Goal: Find specific page/section: Find specific page/section

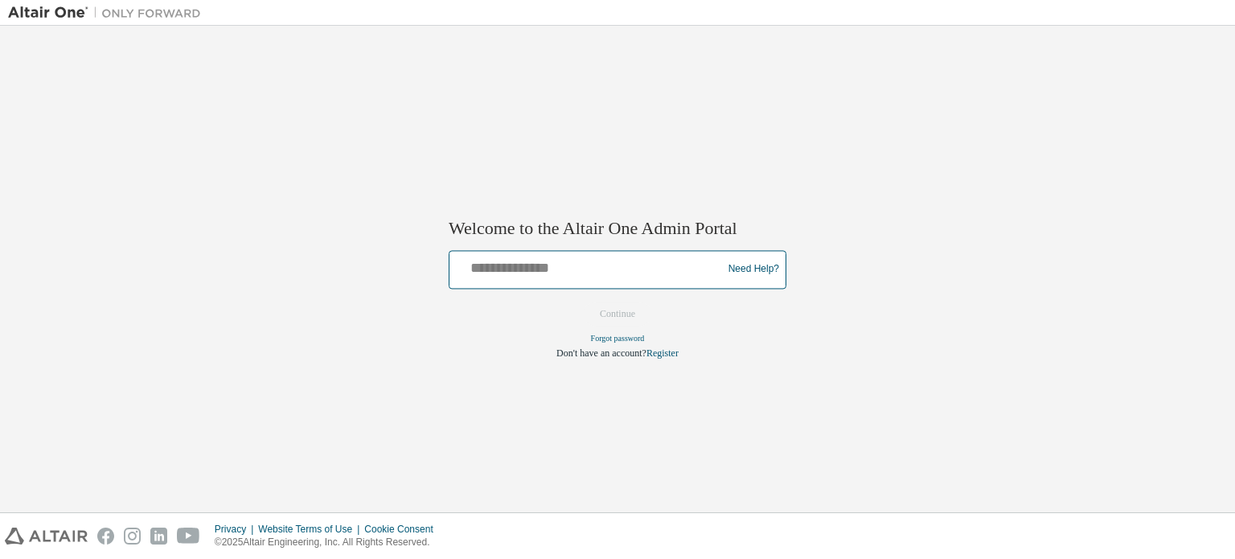
click at [580, 276] on input "text" at bounding box center [588, 265] width 265 height 23
type input "**********"
click at [587, 314] on button "Continue" at bounding box center [617, 314] width 69 height 24
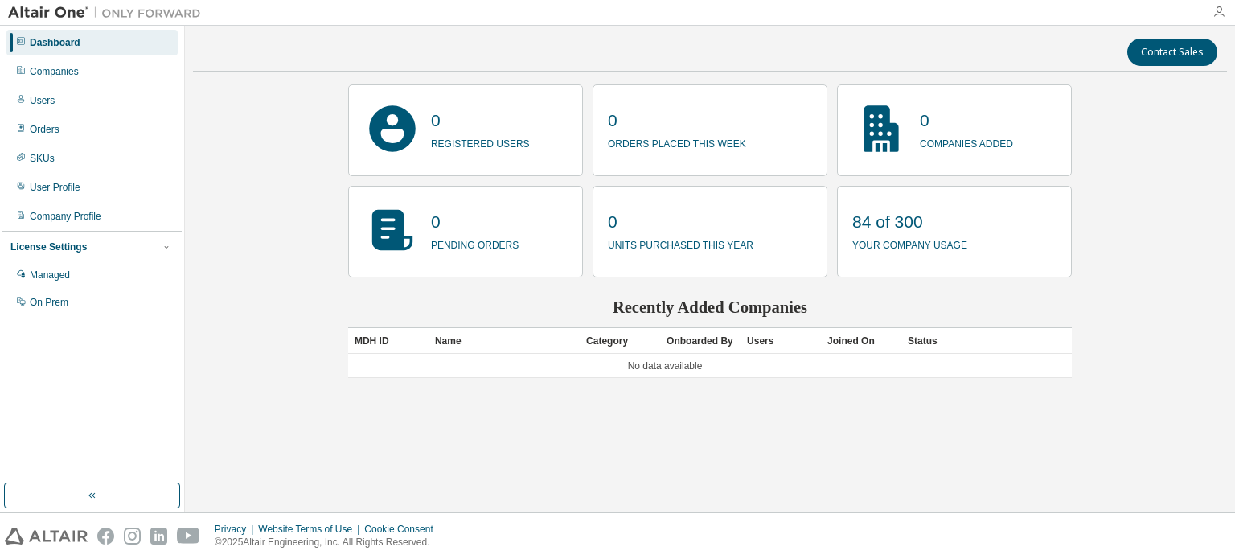
click at [1223, 10] on icon "button" at bounding box center [1219, 12] width 13 height 13
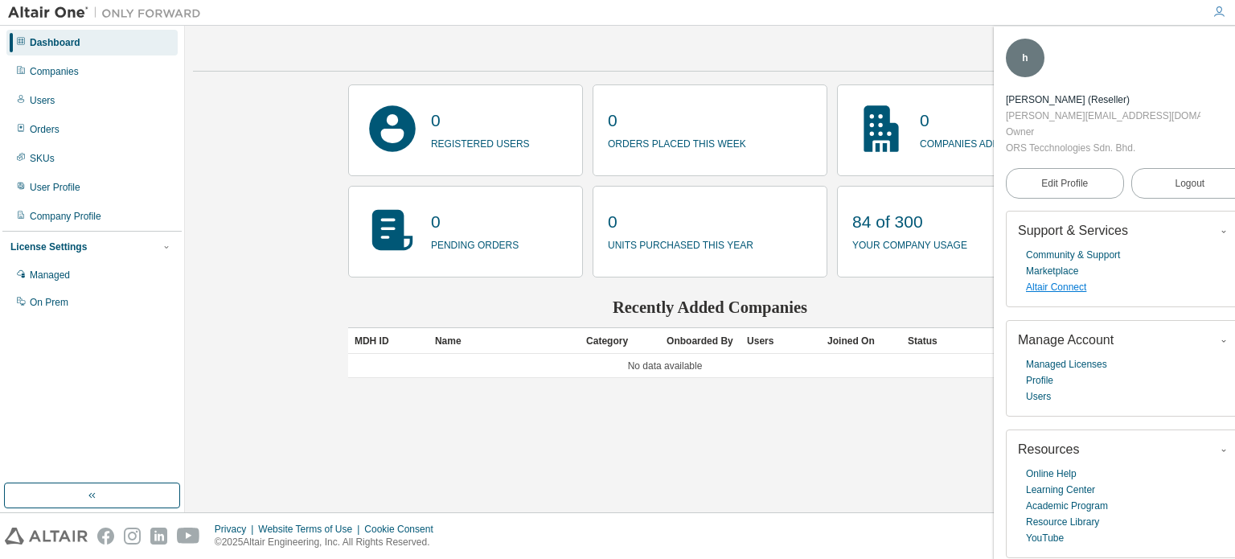
click at [1076, 279] on link "Altair Connect" at bounding box center [1056, 287] width 60 height 16
click at [1057, 279] on link "Altair Connect" at bounding box center [1056, 287] width 60 height 16
click at [1049, 263] on link "Marketplace" at bounding box center [1052, 271] width 52 height 16
click at [1066, 279] on link "Altair Connect" at bounding box center [1056, 287] width 60 height 16
click at [1040, 279] on link "Altair Connect" at bounding box center [1056, 287] width 60 height 16
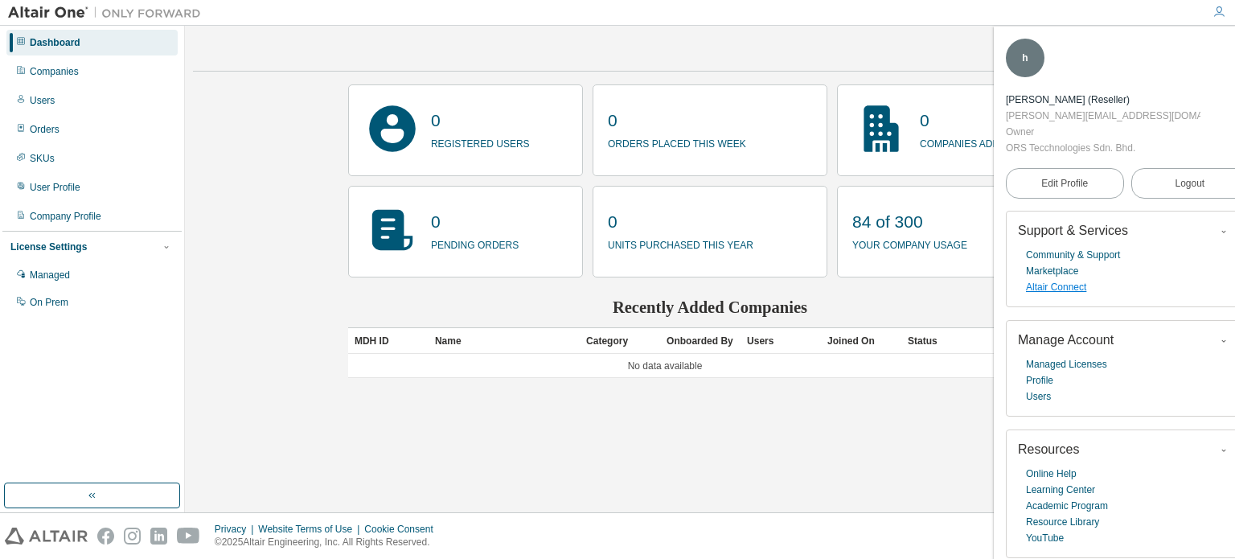
click at [1069, 279] on link "Altair Connect" at bounding box center [1056, 287] width 60 height 16
click at [528, 395] on div "Contact Sales 0 registered users 0 orders placed this week 0 companies added 0 …" at bounding box center [710, 269] width 1034 height 470
click at [216, 243] on div "Contact Sales 0 registered users 0 orders placed this week 0 companies added 0 …" at bounding box center [710, 269] width 1034 height 470
click at [62, 273] on div "Managed" at bounding box center [50, 275] width 40 height 13
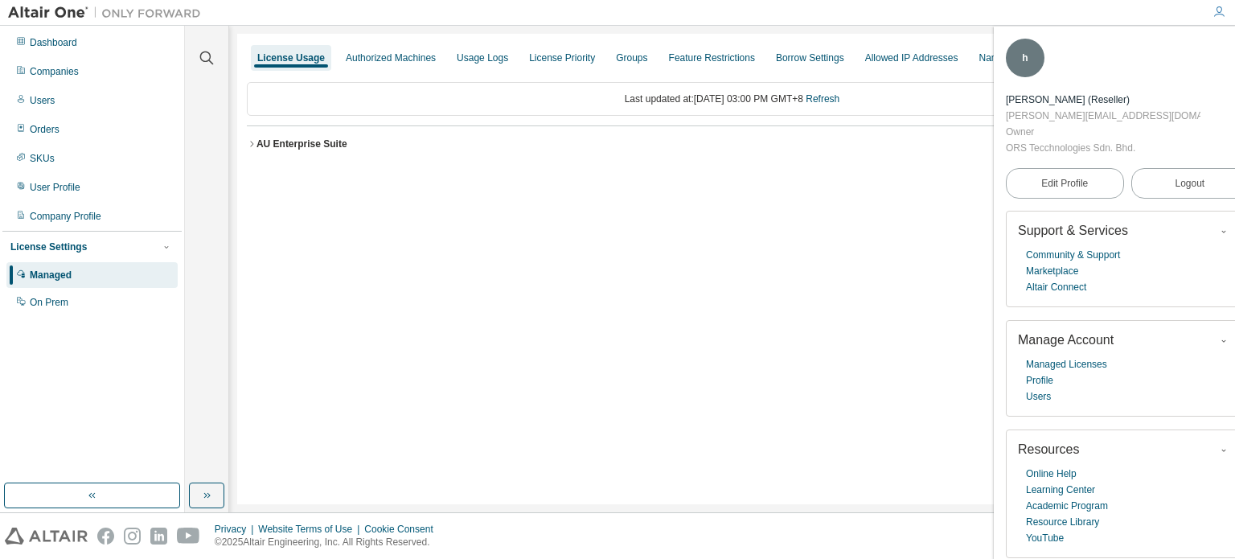
click at [405, 273] on div "License Usage Authorized Machines Usage Logs License Priority Groups Feature Re…" at bounding box center [732, 269] width 990 height 470
click at [251, 145] on icon "button" at bounding box center [252, 144] width 10 height 10
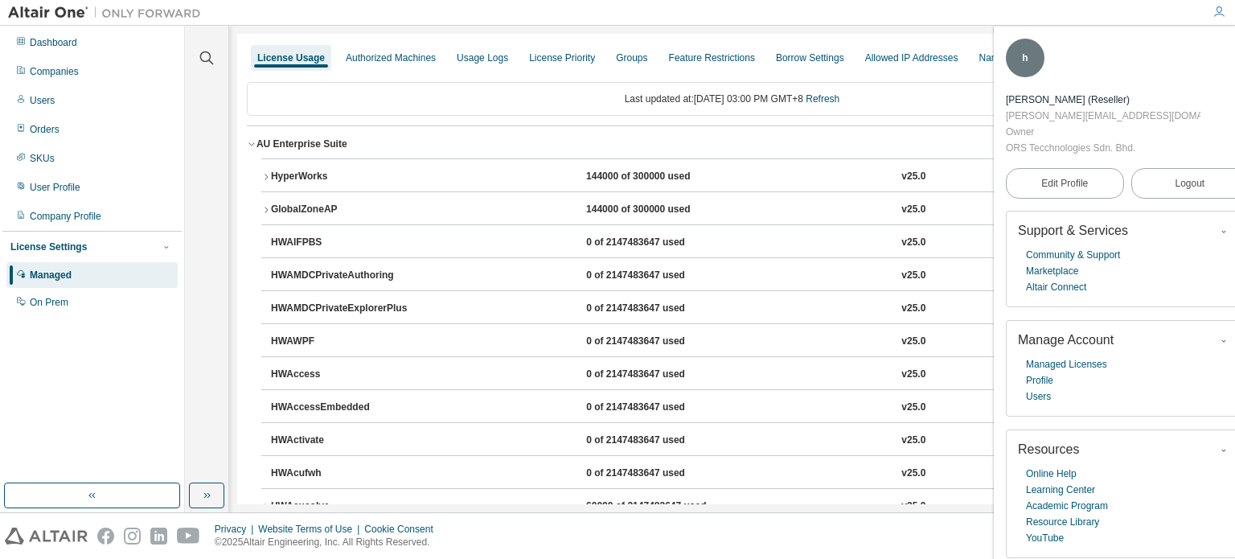
click at [264, 176] on icon "button" at bounding box center [266, 177] width 10 height 10
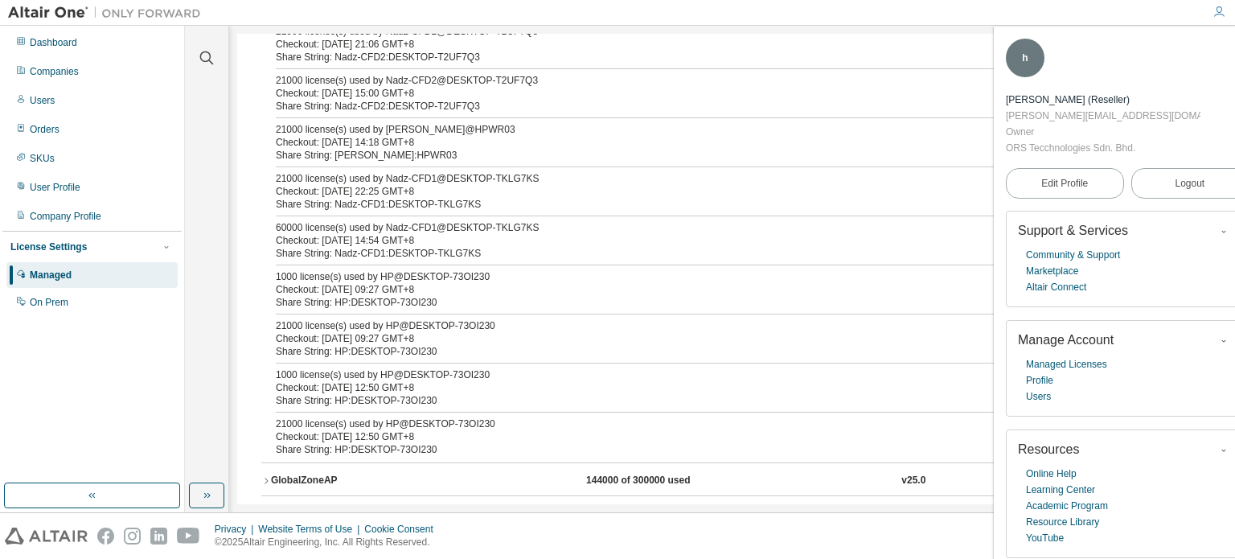
scroll to position [322, 0]
